Goal: Task Accomplishment & Management: Manage account settings

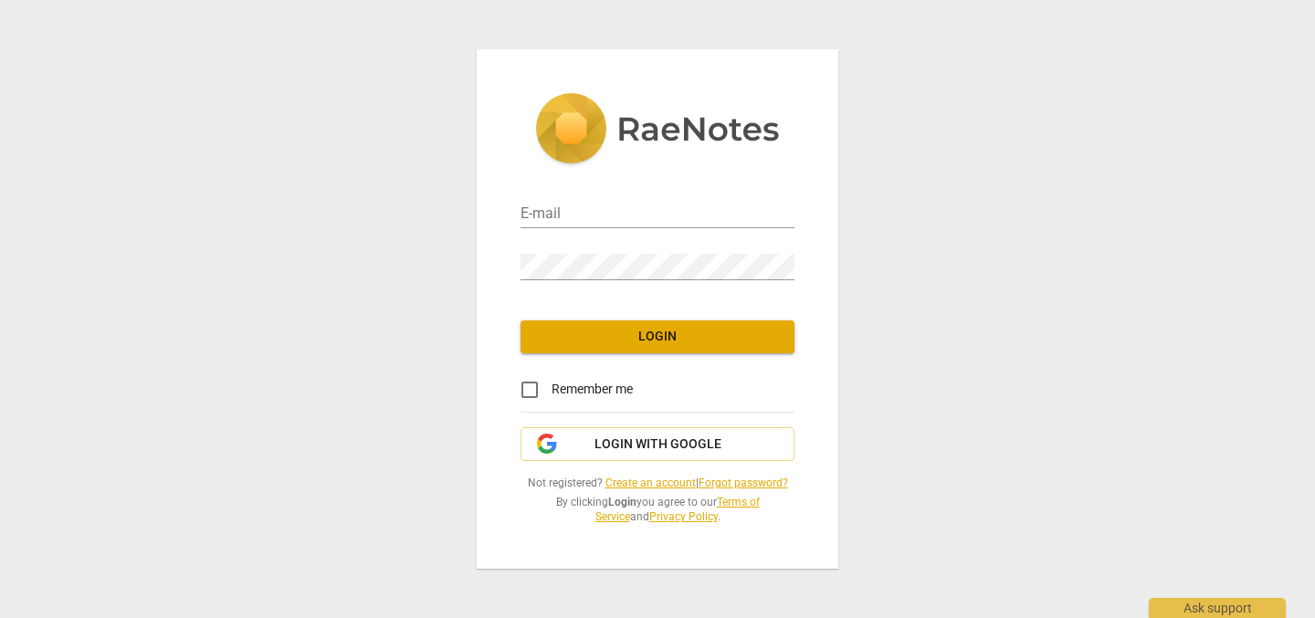
type input "[PERSON_NAME][EMAIL_ADDRESS][PERSON_NAME][DOMAIN_NAME]"
click at [621, 340] on span "Login" at bounding box center [657, 337] width 245 height 18
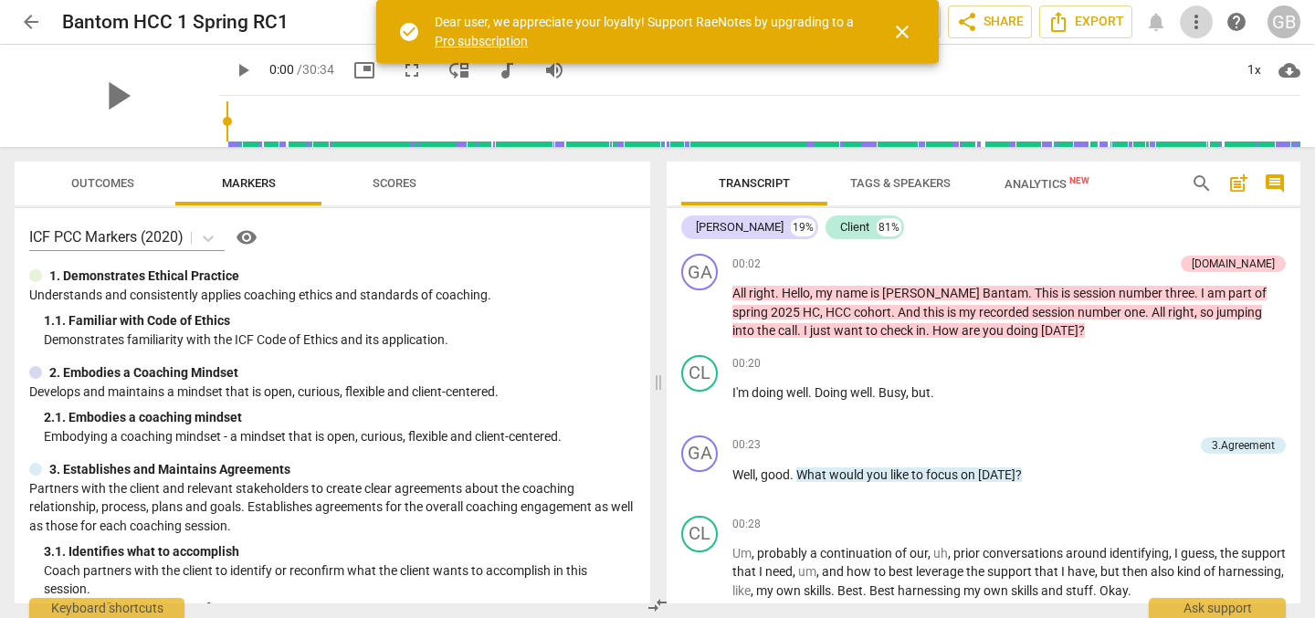
click at [1198, 20] on span "more_vert" at bounding box center [1196, 22] width 22 height 22
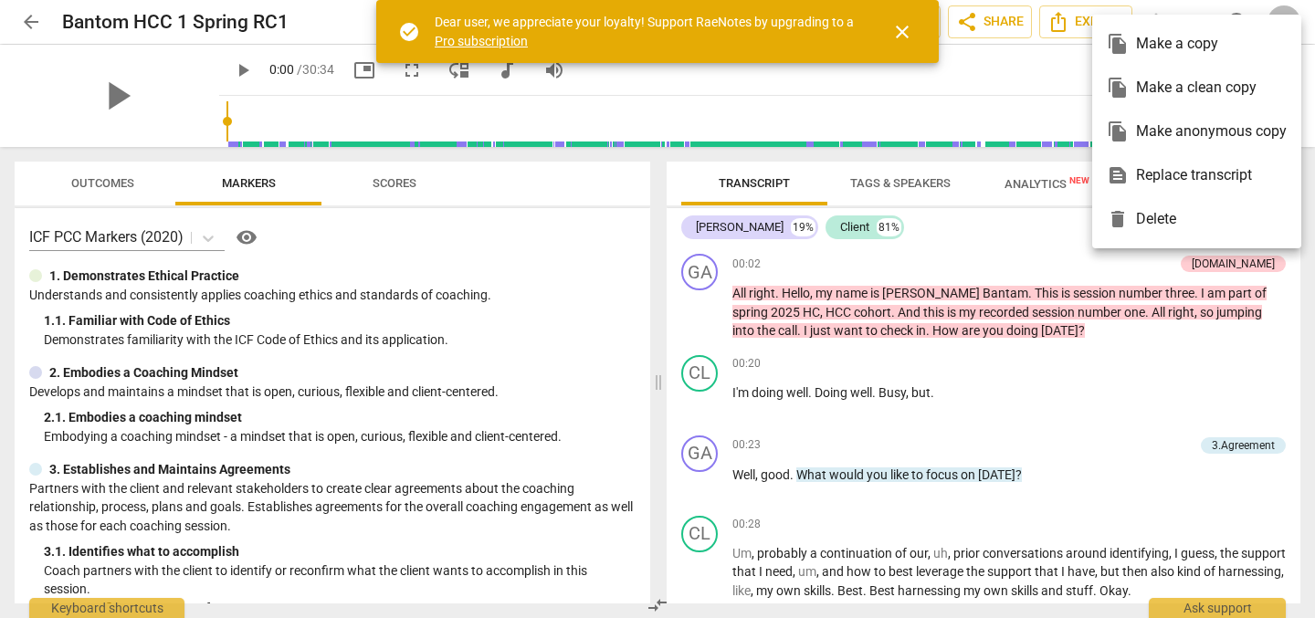
click at [991, 60] on div at bounding box center [657, 309] width 1315 height 618
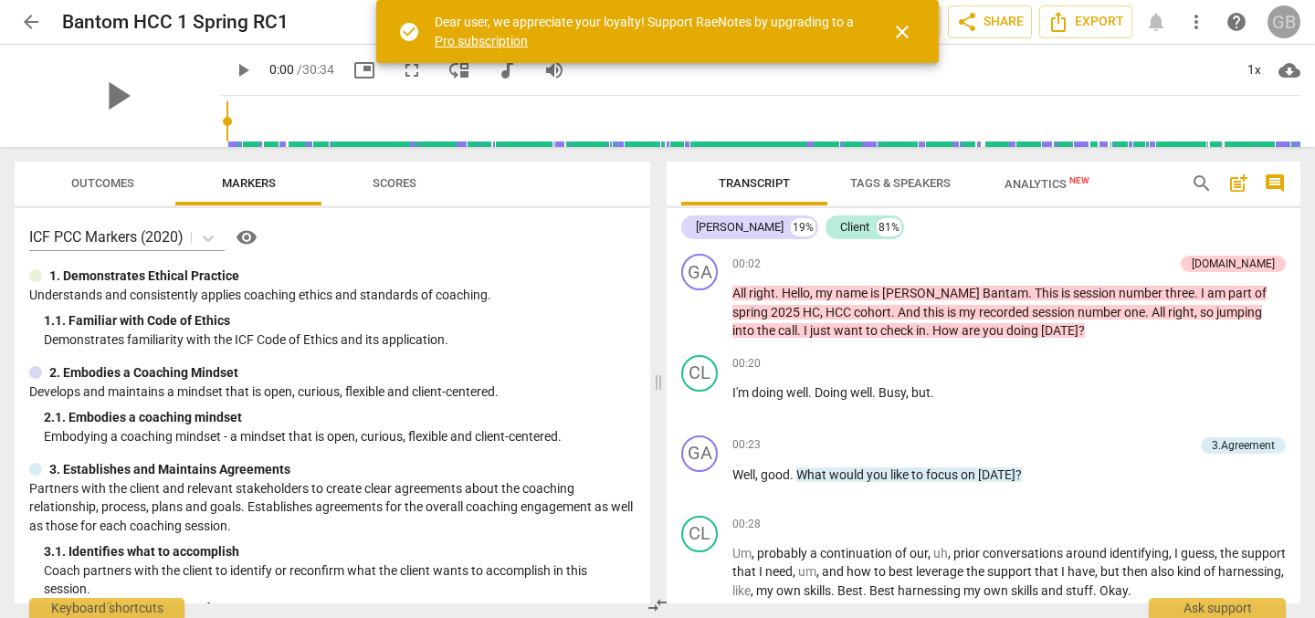
click at [1275, 24] on div "GB" at bounding box center [1283, 21] width 33 height 33
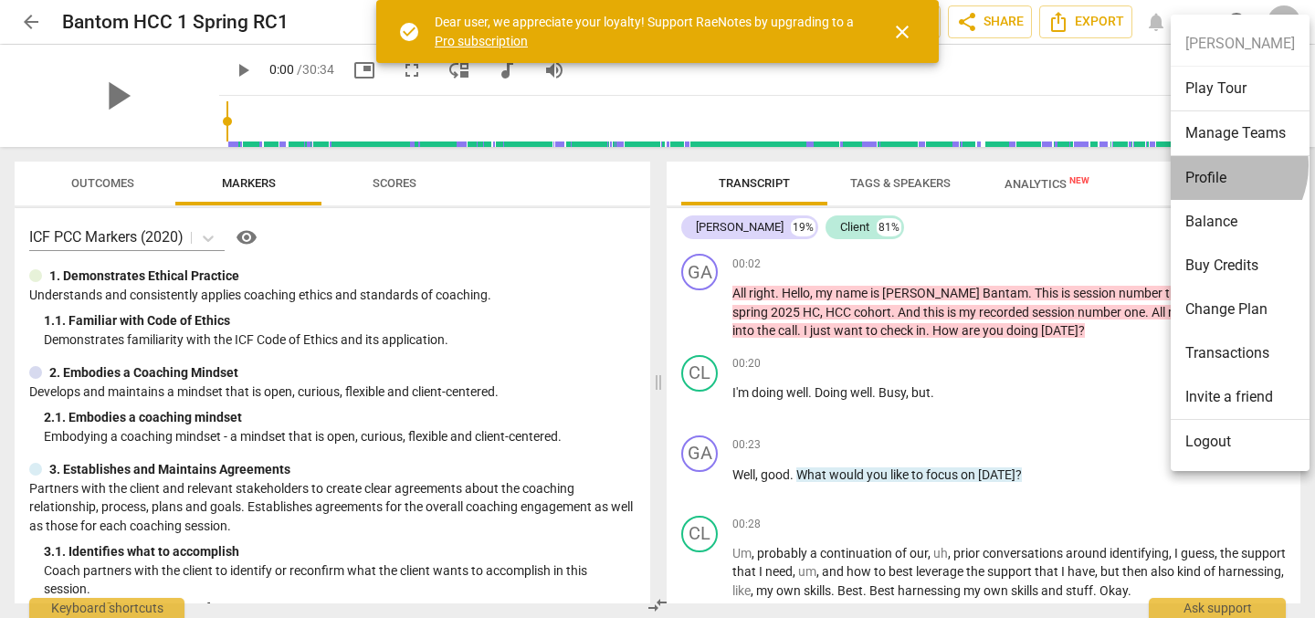
click at [1213, 165] on li "Profile" at bounding box center [1240, 178] width 139 height 44
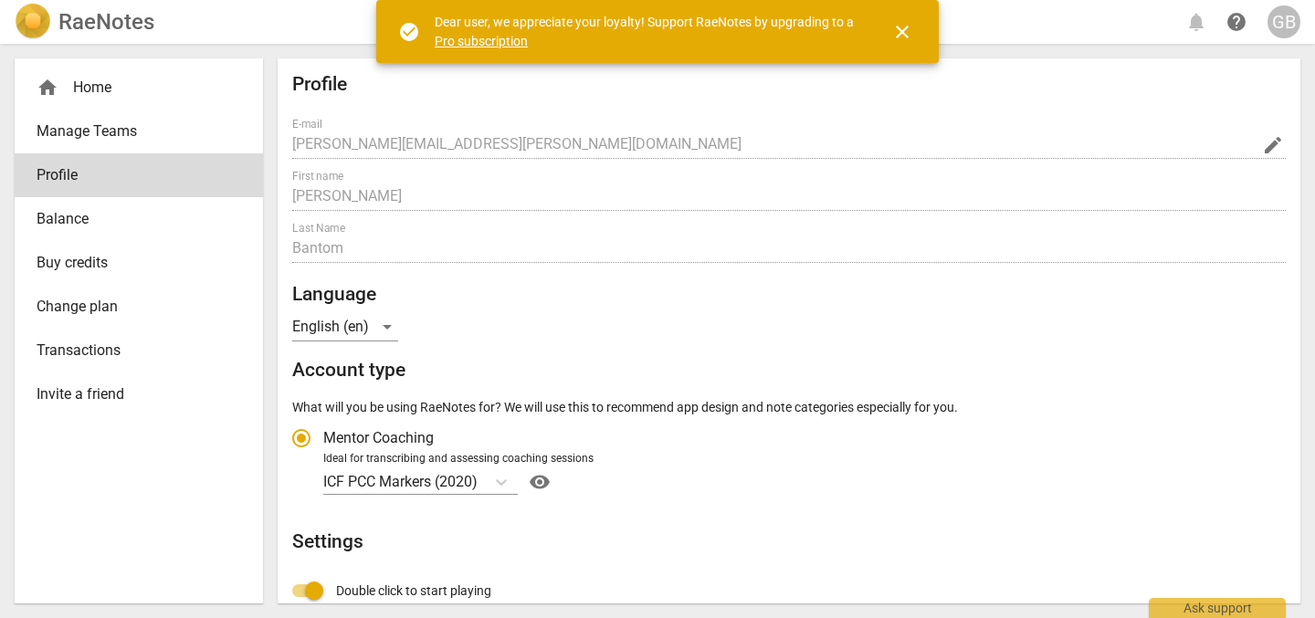
radio input "false"
click at [1266, 148] on span "edit" at bounding box center [1273, 145] width 22 height 22
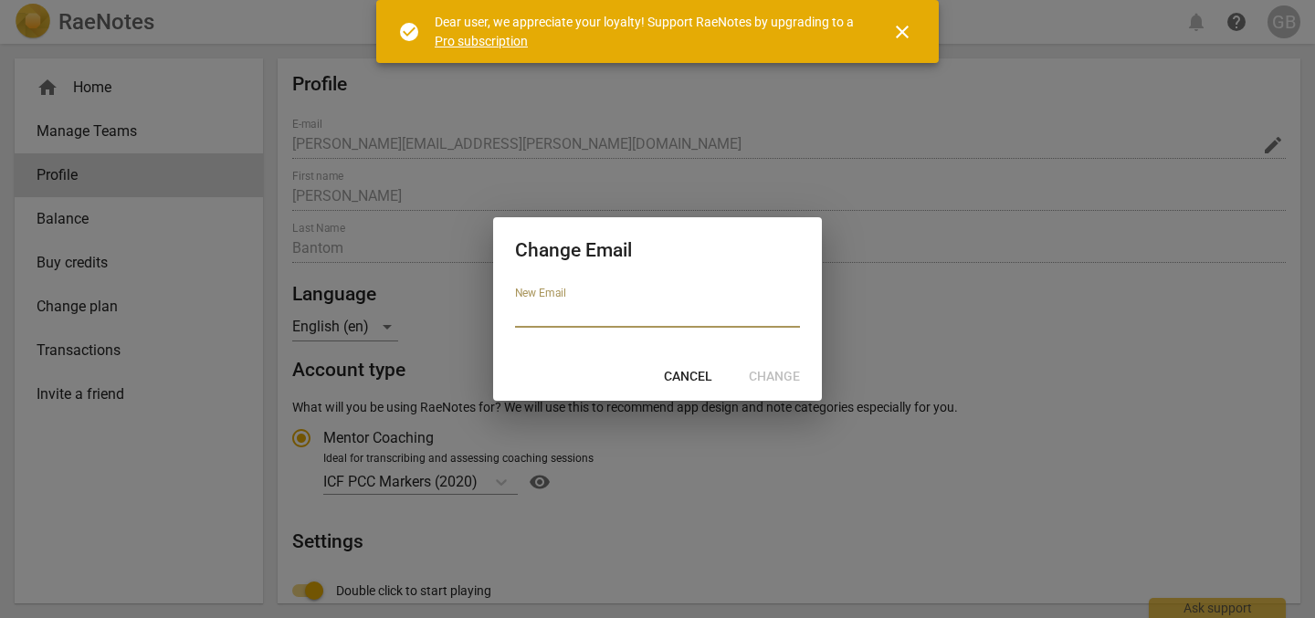
click at [586, 309] on input "email" at bounding box center [657, 314] width 285 height 26
type input "[EMAIL_ADDRESS][DOMAIN_NAME]"
click at [765, 374] on span "Change" at bounding box center [774, 377] width 51 height 18
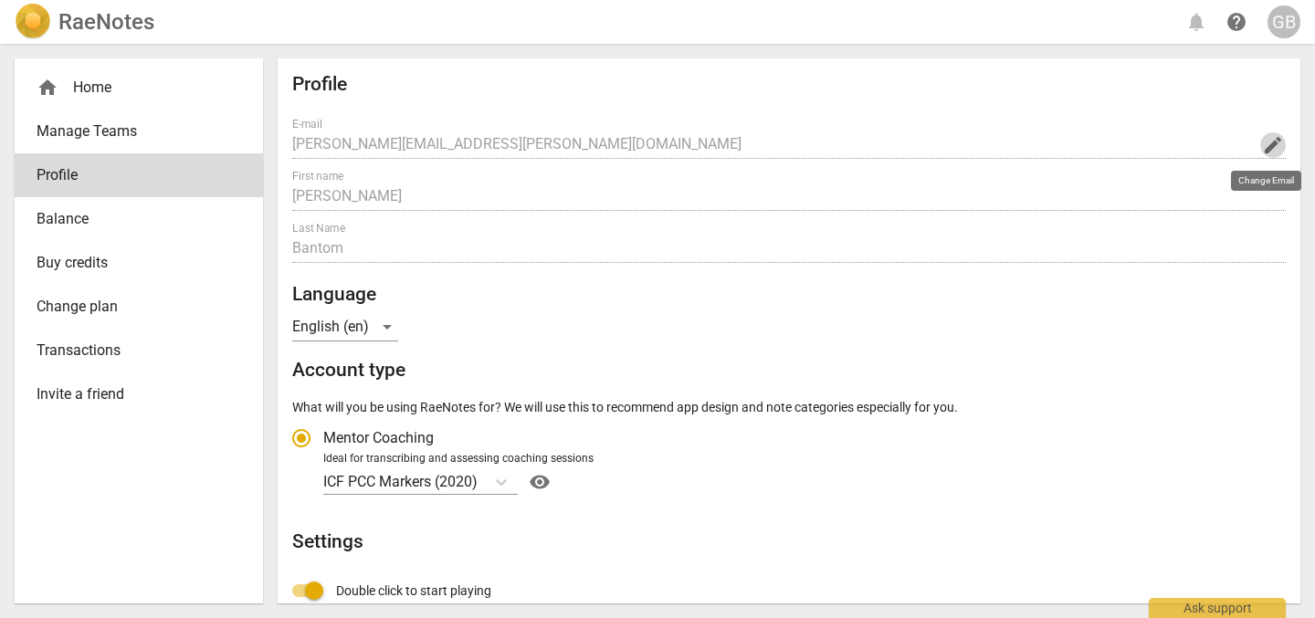
click at [1264, 145] on span "edit" at bounding box center [1273, 145] width 22 height 22
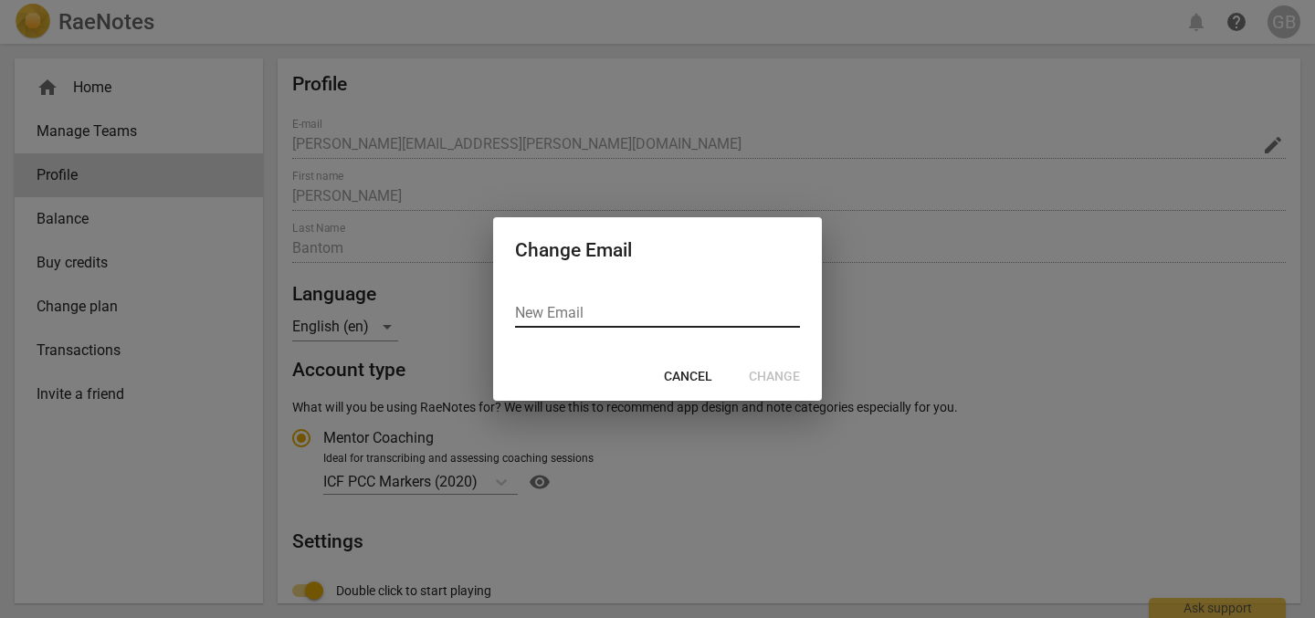
click at [552, 314] on input "email" at bounding box center [657, 314] width 285 height 26
type input "[EMAIL_ADDRESS][DOMAIN_NAME]"
click at [790, 376] on span "Change" at bounding box center [774, 377] width 51 height 18
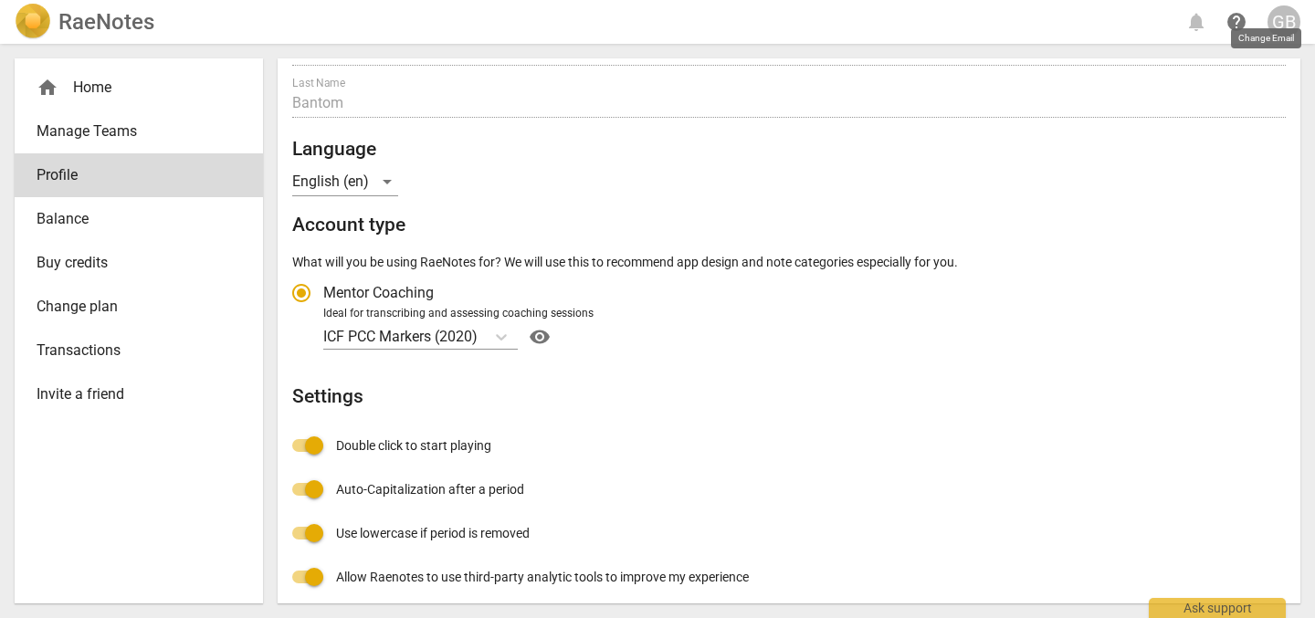
scroll to position [147, 0]
